Goal: Navigation & Orientation: Find specific page/section

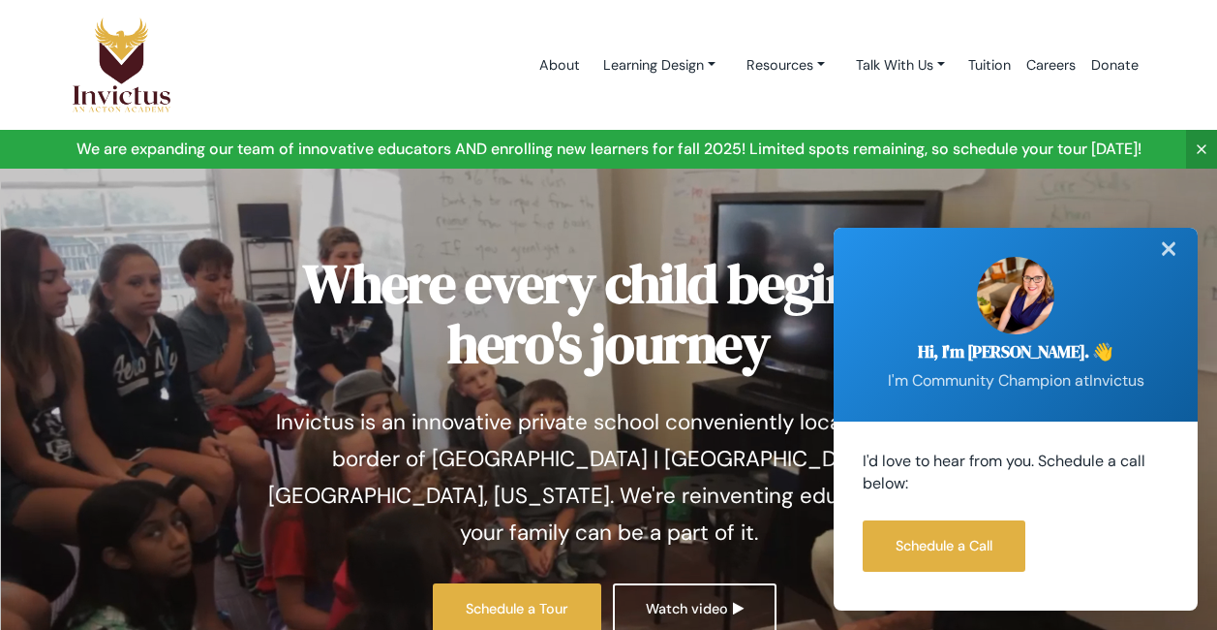
click at [1172, 247] on div "✕" at bounding box center [1169, 249] width 39 height 43
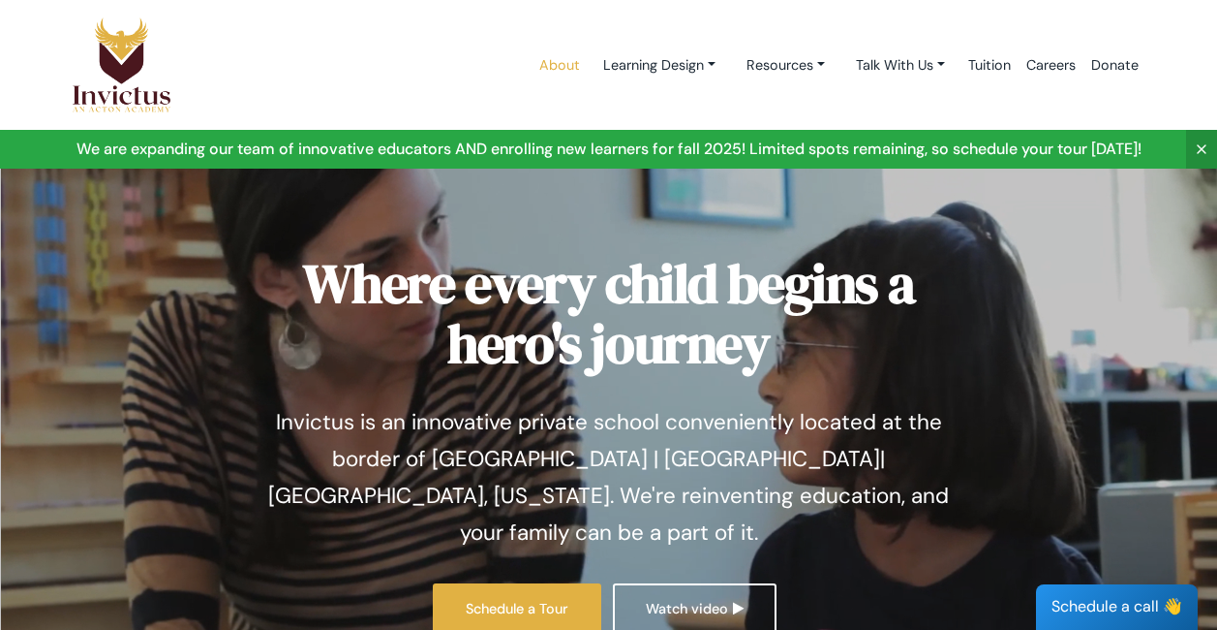
click at [550, 66] on link "About" at bounding box center [560, 65] width 56 height 82
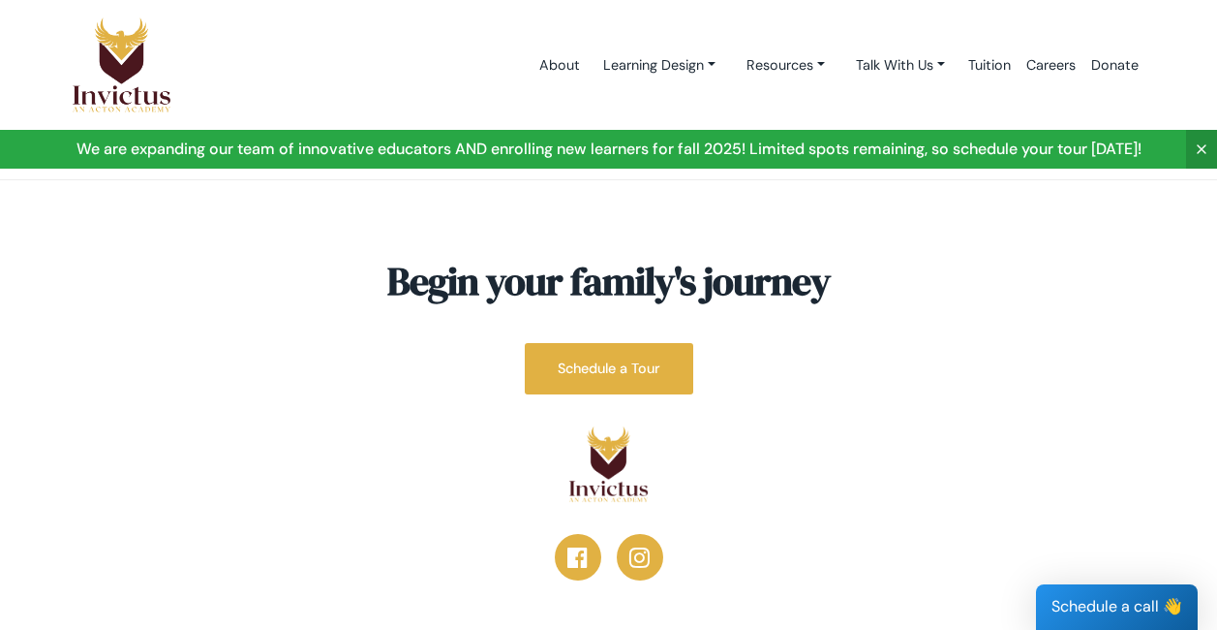
scroll to position [7501, 0]
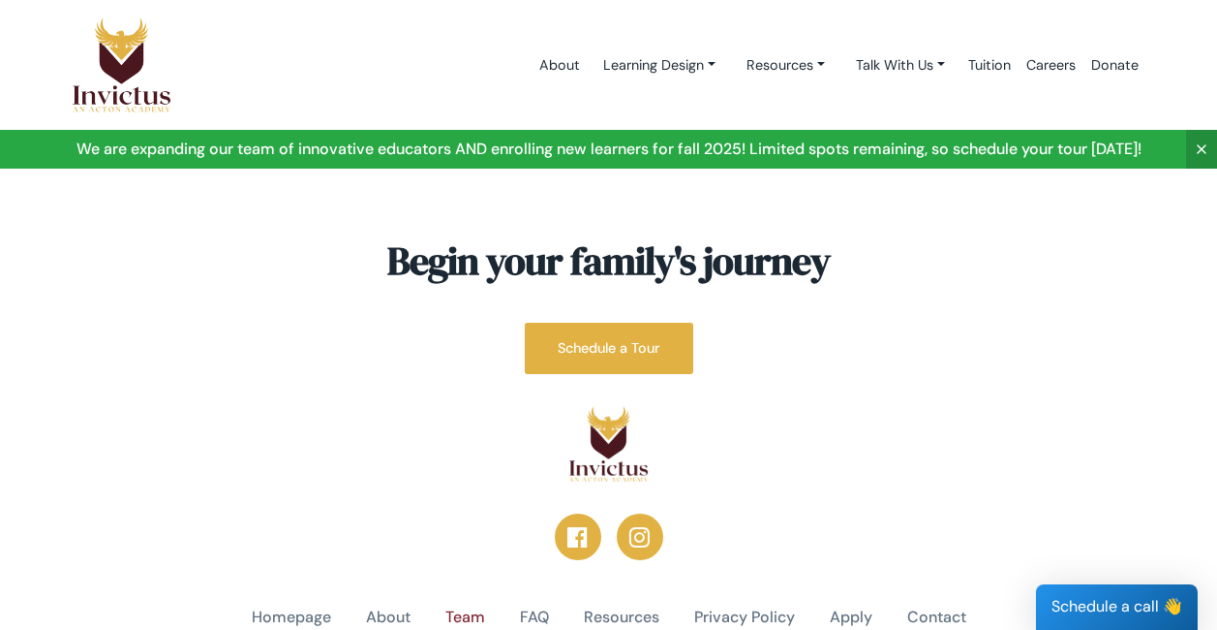
click at [459, 606] on link "Team" at bounding box center [466, 617] width 40 height 22
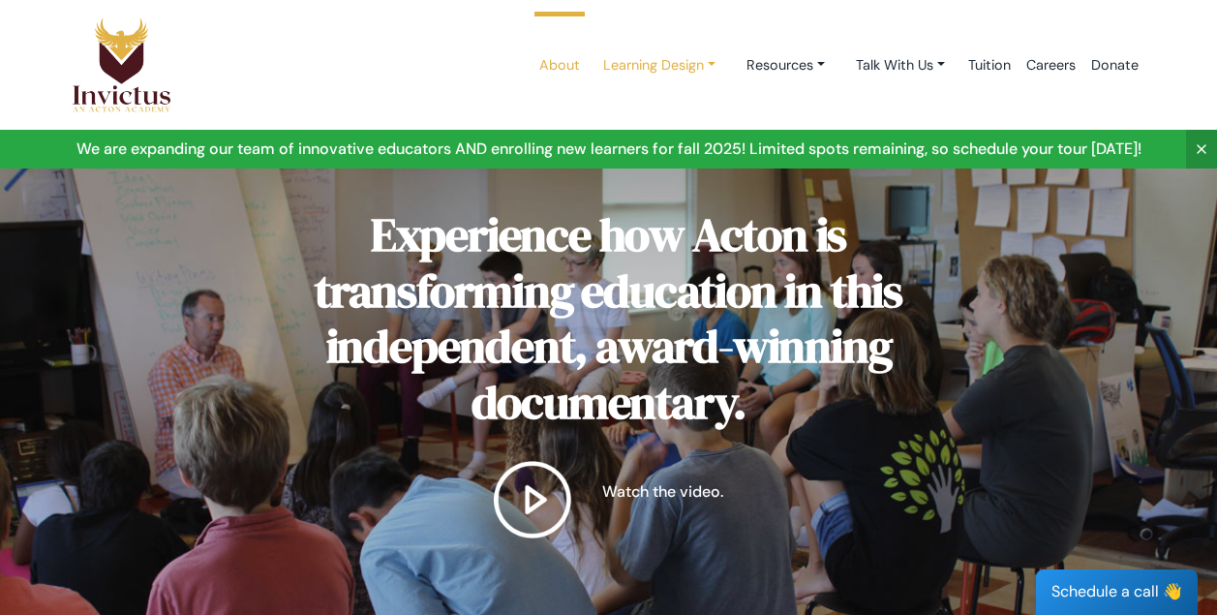
click at [616, 67] on link "Learning Design" at bounding box center [659, 65] width 143 height 36
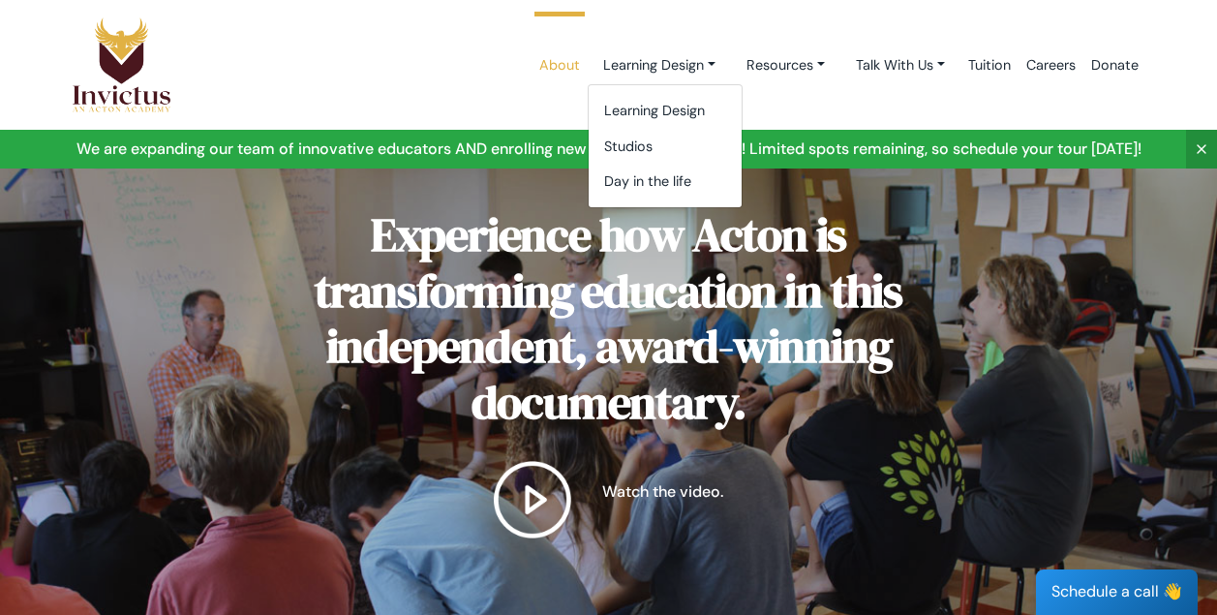
click at [145, 191] on div at bounding box center [608, 373] width 1217 height 486
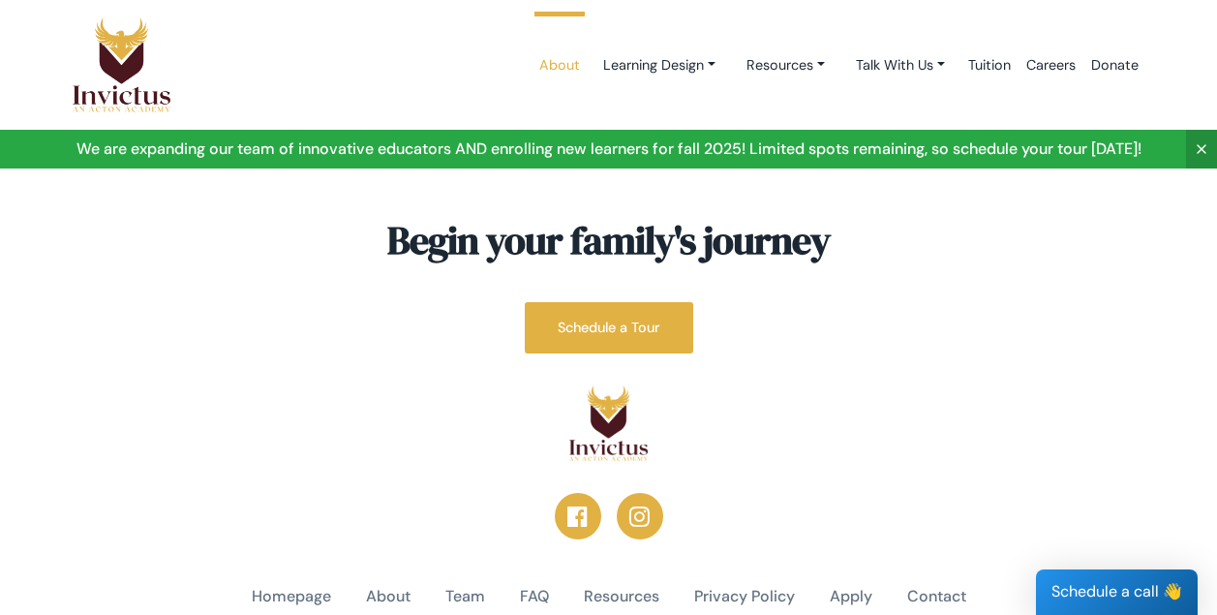
scroll to position [5196, 0]
